Goal: Task Accomplishment & Management: Manage account settings

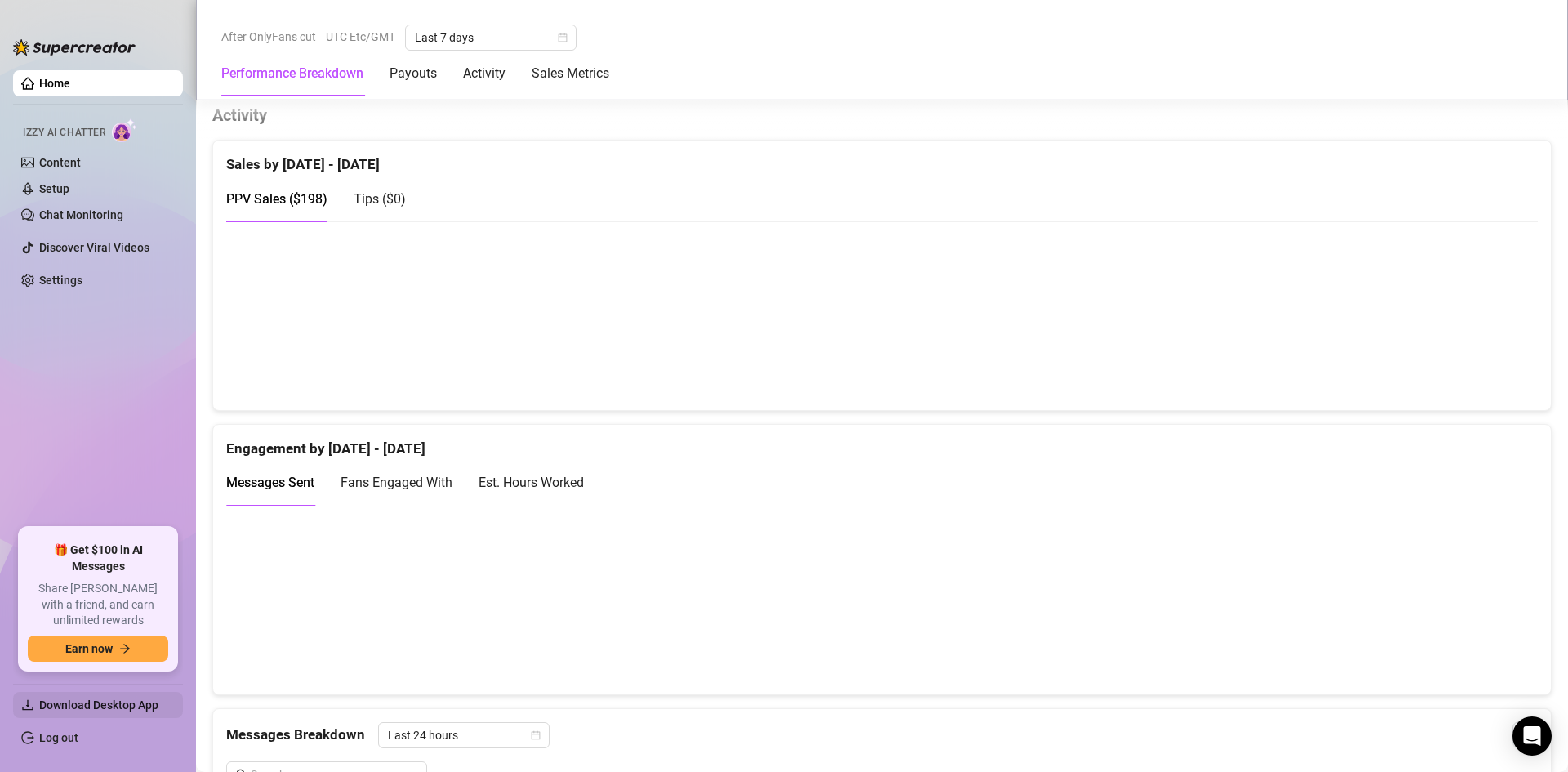
scroll to position [855, 0]
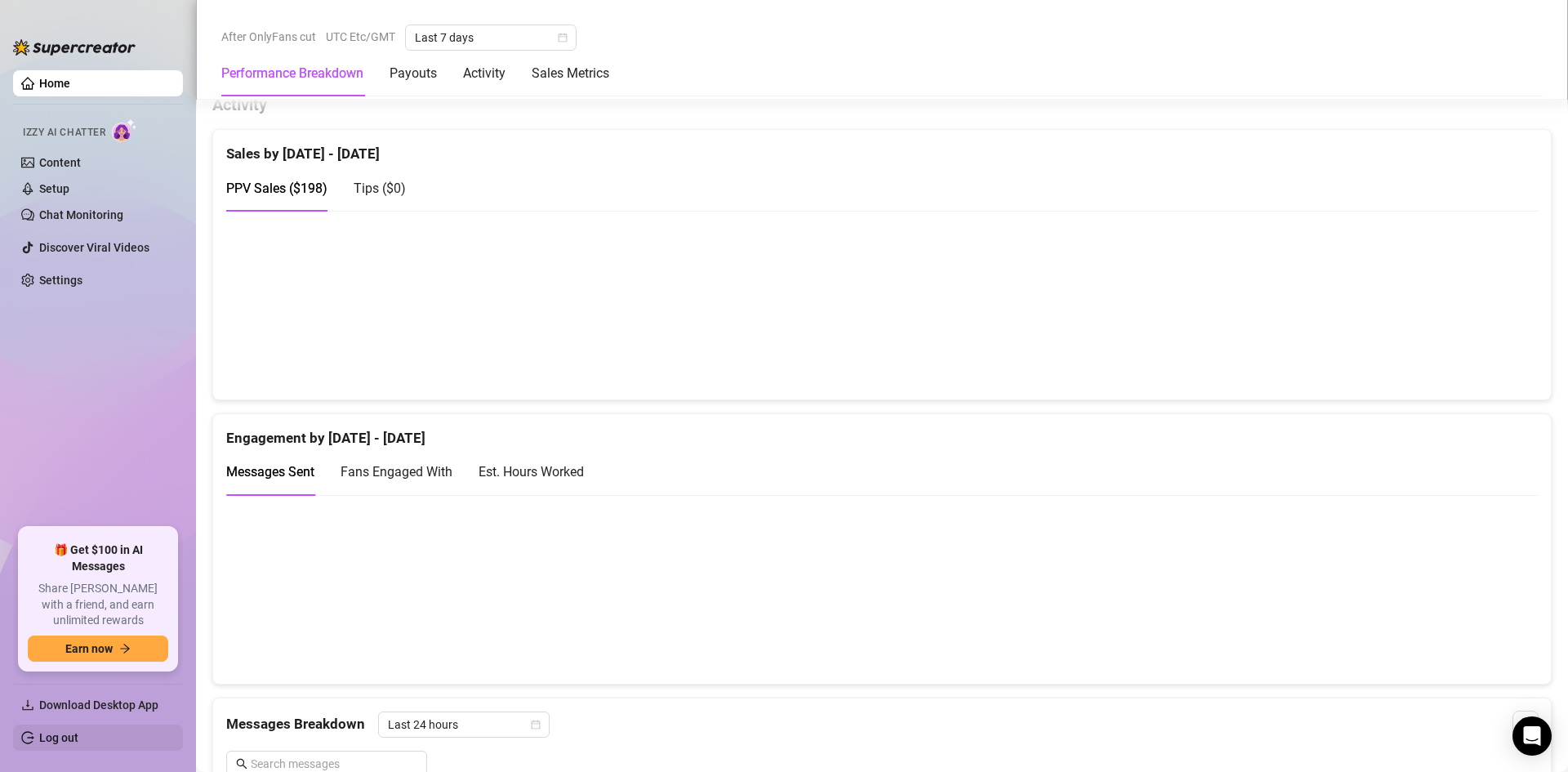
click at [39, 739] on link "Log out" at bounding box center [59, 737] width 39 height 13
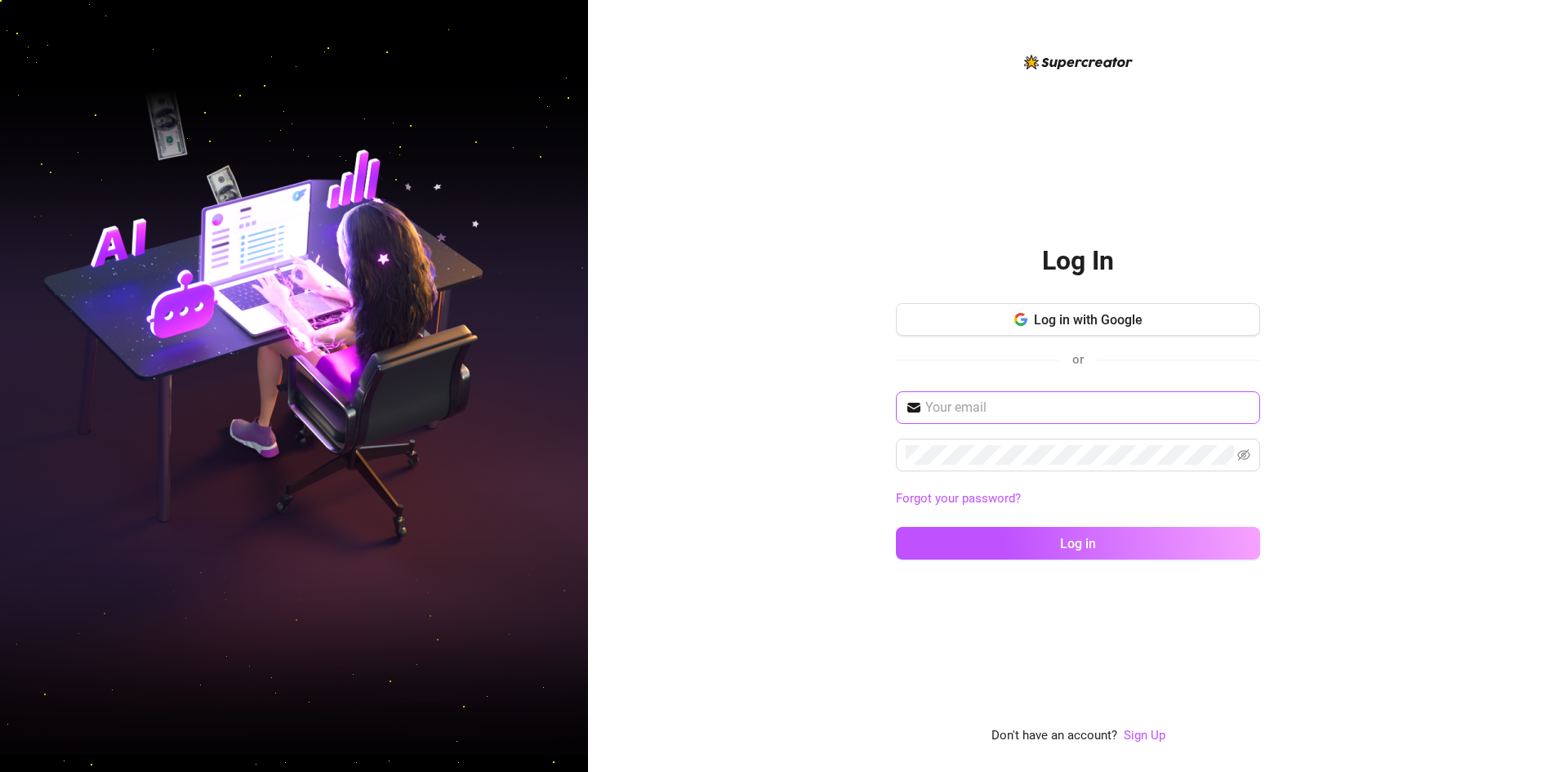
click at [1084, 396] on span at bounding box center [1077, 407] width 364 height 32
click at [1142, 320] on span "Log in with Google" at bounding box center [1088, 320] width 109 height 16
click at [1150, 227] on div "Log In Log in with Google or Forgot your password? Log in" at bounding box center [1077, 398] width 364 height 352
click at [1021, 407] on input "text" at bounding box center [1087, 408] width 325 height 20
type input "o"
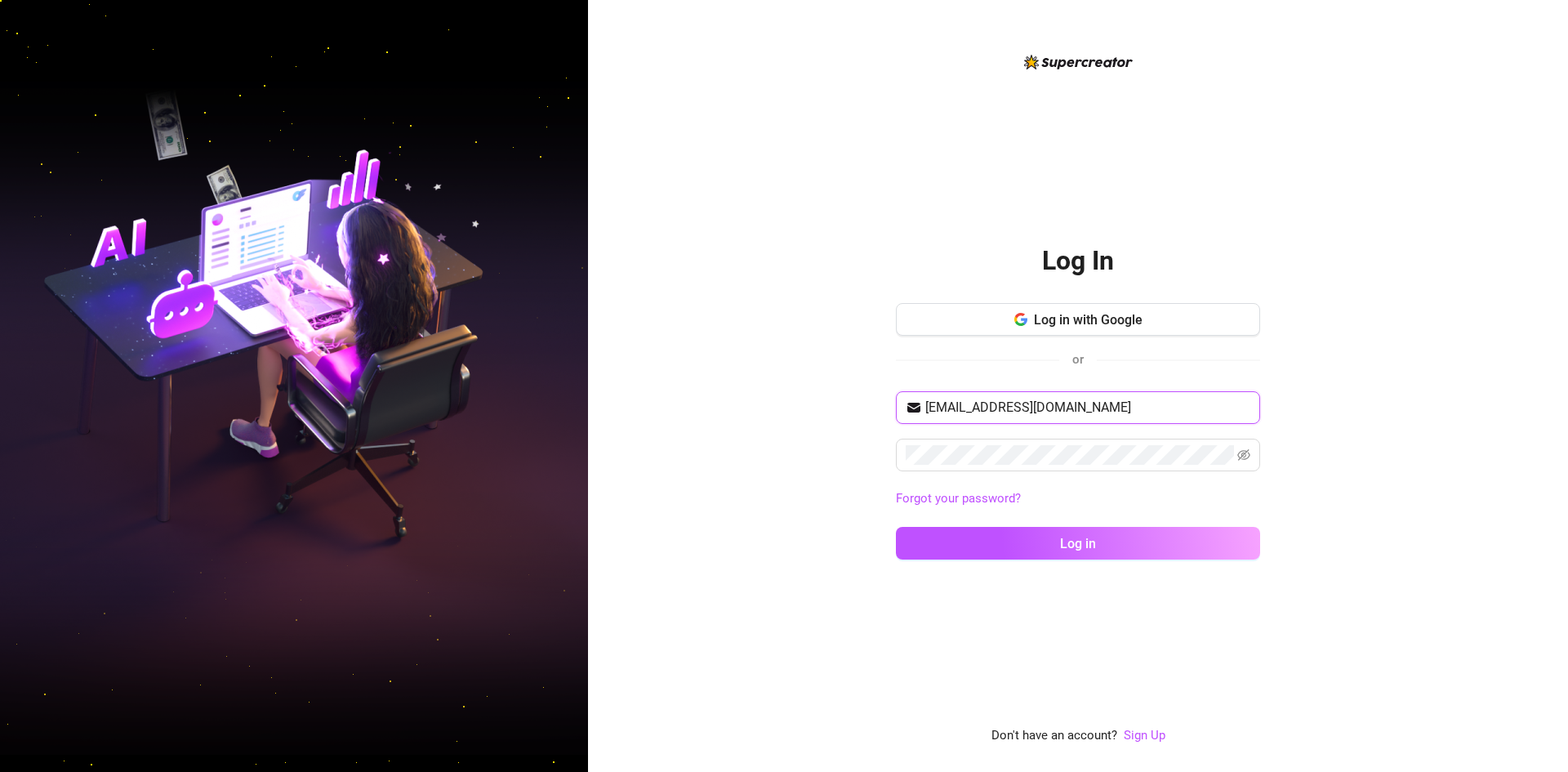
type input "[EMAIL_ADDRESS][DOMAIN_NAME]"
click at [1371, 417] on div "Log In Log in with Google or [EMAIL_ADDRESS][DOMAIN_NAME] Forgot your password?…" at bounding box center [1078, 386] width 980 height 772
click at [1183, 473] on div "[EMAIL_ADDRESS][DOMAIN_NAME] Forgot your password? Log in" at bounding box center [1077, 482] width 364 height 183
click at [1147, 546] on button "Log in" at bounding box center [1077, 542] width 364 height 32
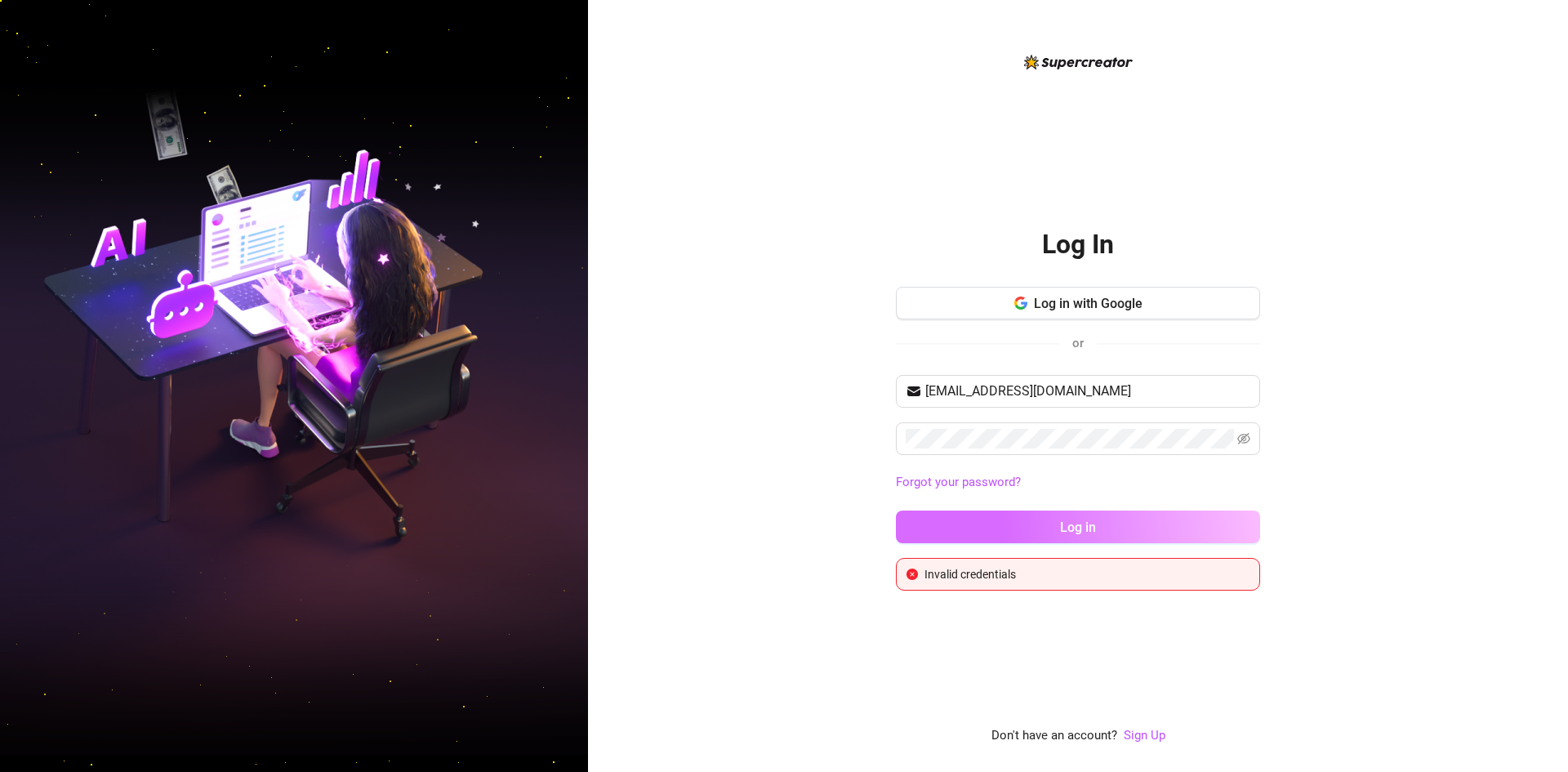
click at [1089, 520] on span "Log in" at bounding box center [1078, 527] width 36 height 16
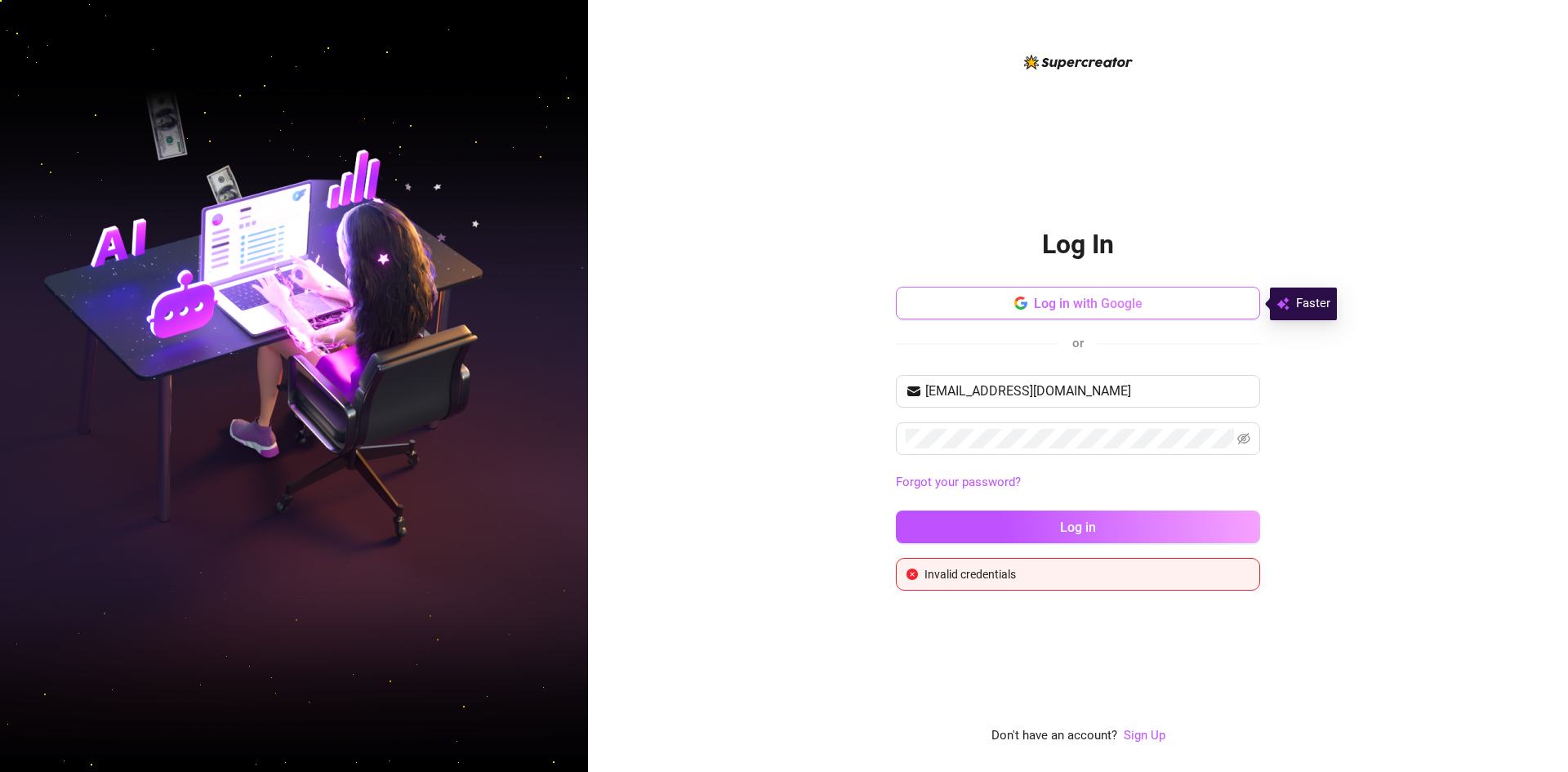
click at [1141, 294] on button "Log in with Google" at bounding box center [1077, 303] width 364 height 32
click at [1126, 337] on div "or" at bounding box center [1077, 343] width 364 height 22
drag, startPoint x: 1124, startPoint y: 393, endPoint x: 759, endPoint y: 389, distance: 365.0
click at [759, 389] on div "Log In Log in with Google or [EMAIL_ADDRESS][DOMAIN_NAME] Forgot your password?…" at bounding box center [1078, 386] width 980 height 772
click at [1057, 306] on span "Log in with Google" at bounding box center [1088, 303] width 109 height 16
